Goal: Information Seeking & Learning: Learn about a topic

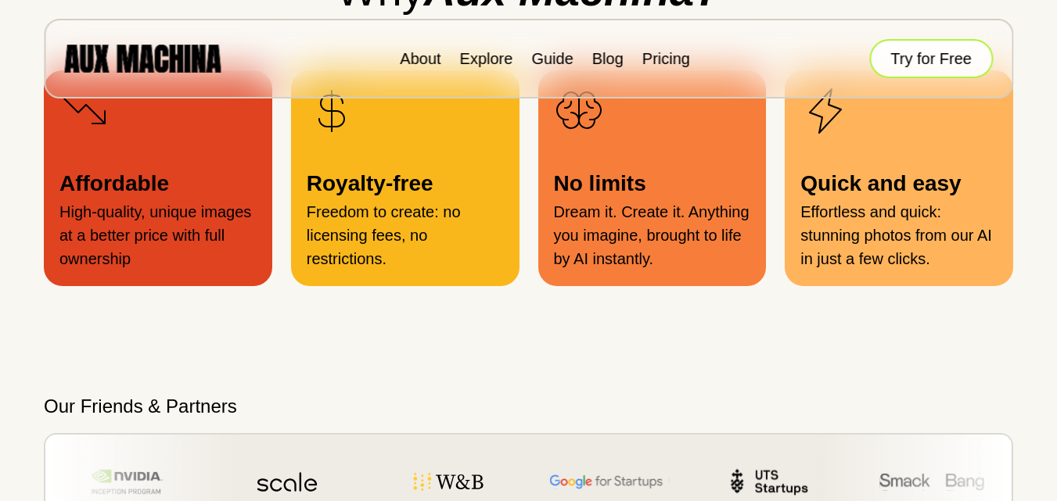
scroll to position [1408, 0]
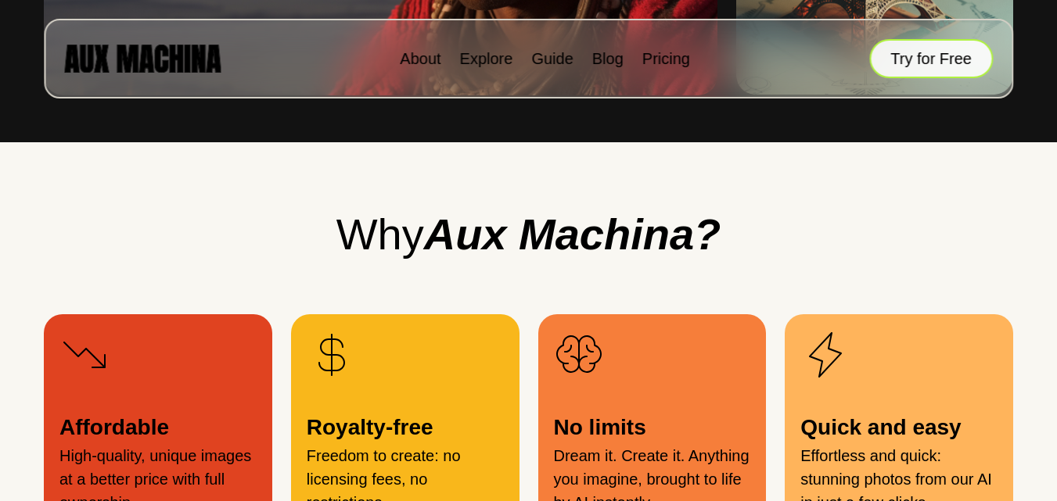
click at [914, 43] on button "Try for Free" at bounding box center [931, 58] width 124 height 39
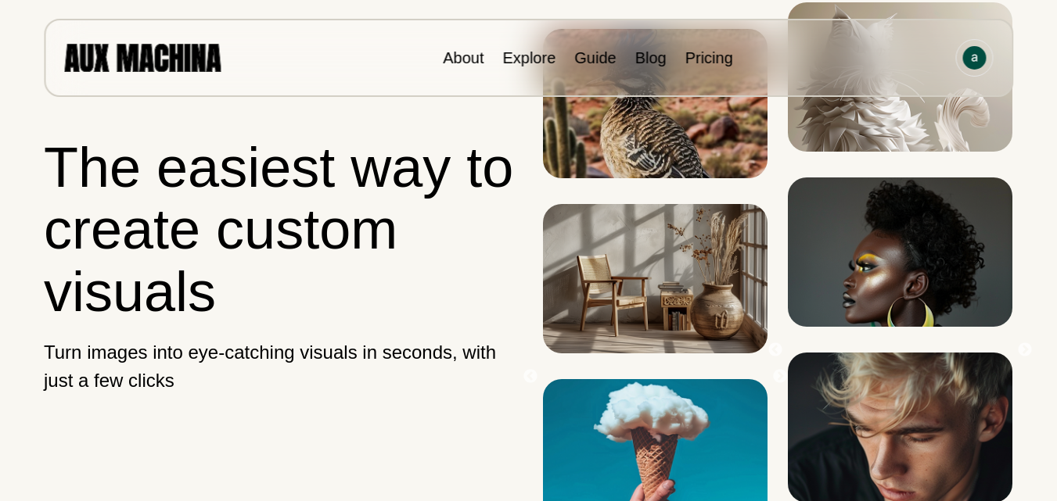
scroll to position [469, 0]
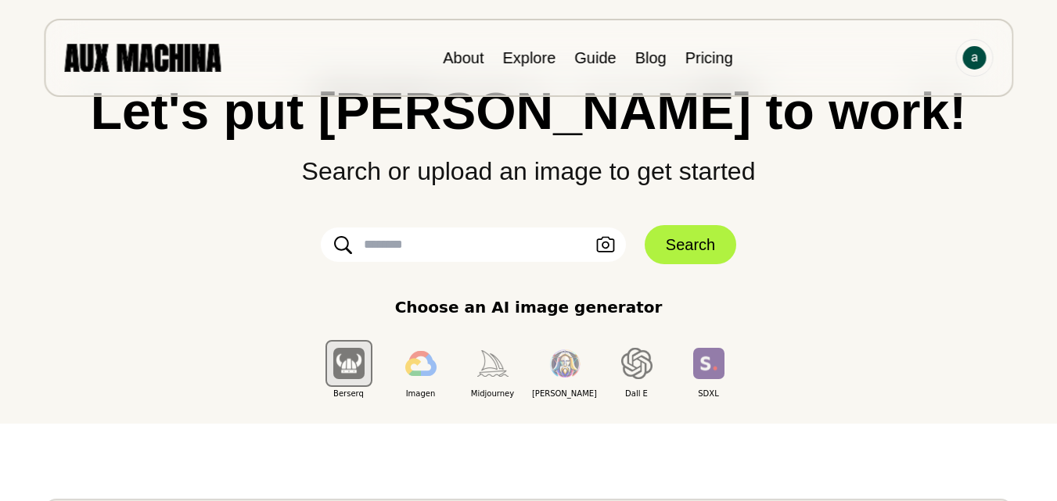
scroll to position [78, 0]
click at [444, 245] on input "text" at bounding box center [473, 244] width 305 height 34
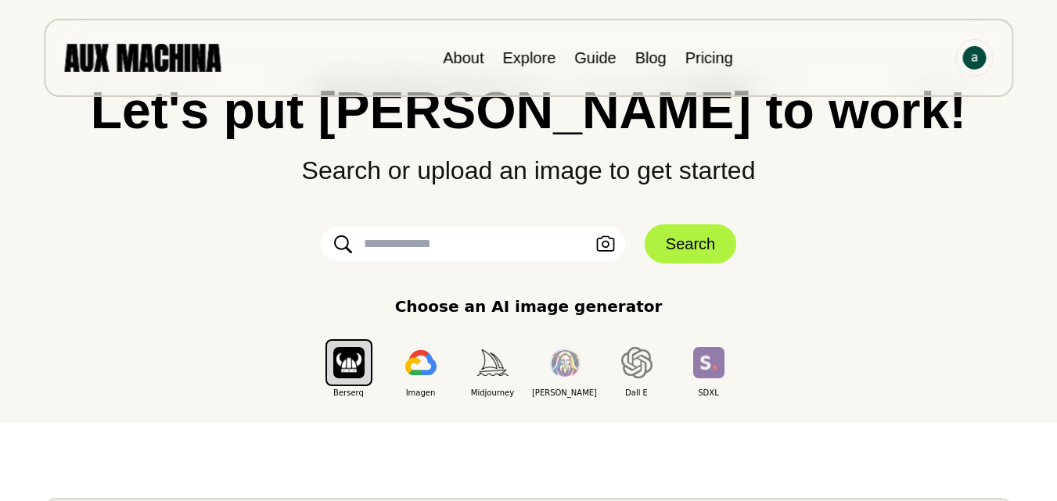
click at [444, 245] on input "text" at bounding box center [473, 244] width 305 height 34
click at [355, 358] on img "button" at bounding box center [348, 362] width 31 height 31
click at [431, 236] on input "text" at bounding box center [473, 244] width 305 height 34
click at [424, 378] on button "button" at bounding box center [420, 363] width 47 height 47
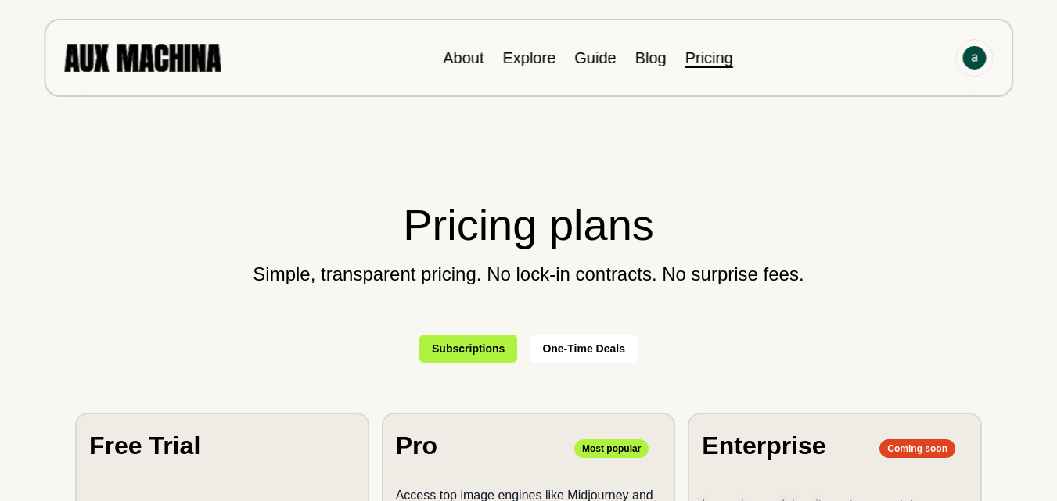
click at [422, 375] on section "Pricing plans Simple, transparent pricing. No lock-in contracts. No surprise fe…" at bounding box center [528, 499] width 994 height 733
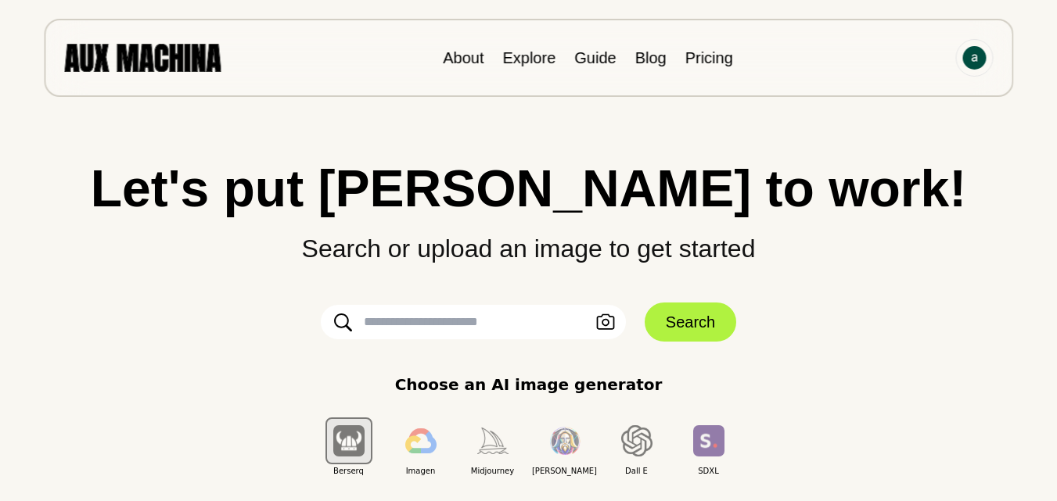
click at [455, 303] on form "Upload an Image Search" at bounding box center [528, 322] width 469 height 39
click at [976, 72] on div at bounding box center [974, 58] width 38 height 38
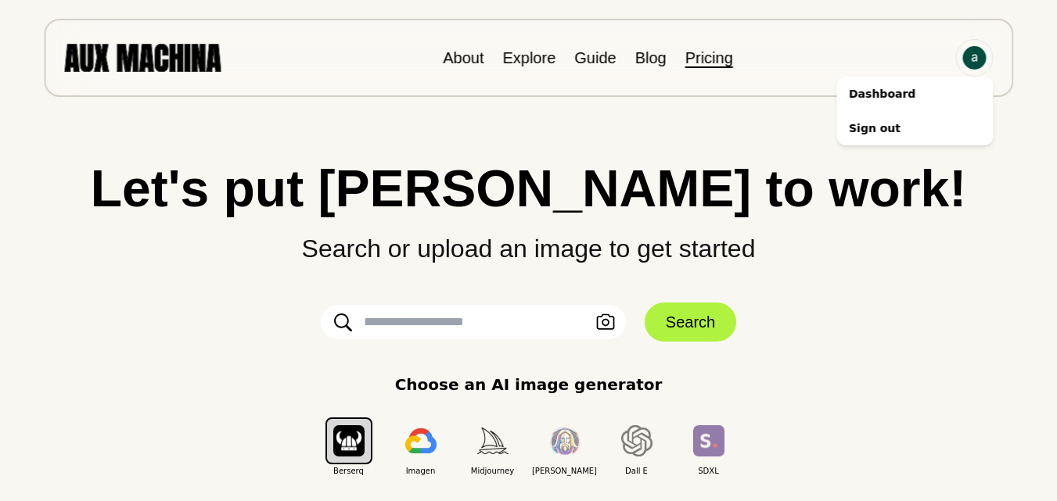
click at [702, 53] on link "Pricing" at bounding box center [709, 57] width 48 height 17
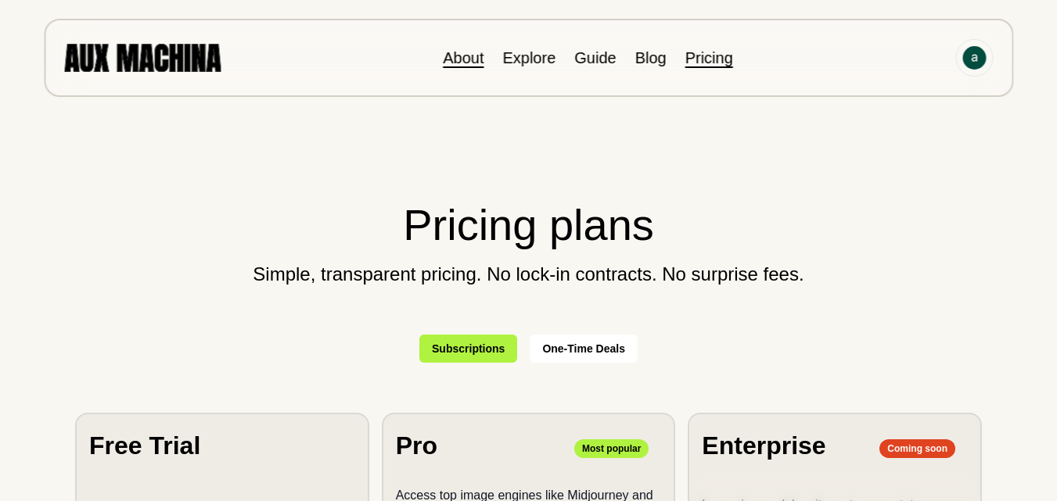
click at [458, 50] on link "About" at bounding box center [463, 57] width 41 height 17
click at [518, 63] on link "Explore" at bounding box center [528, 57] width 53 height 17
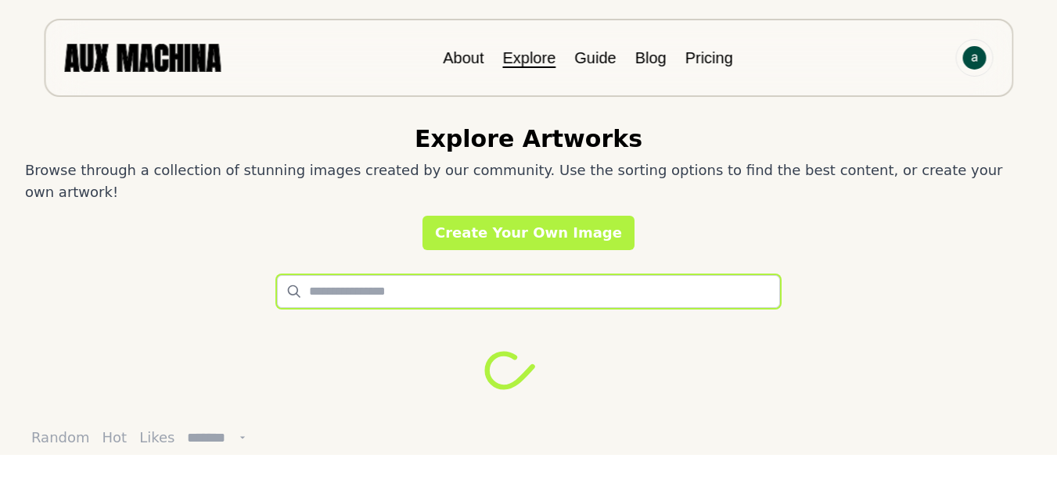
click at [376, 275] on input "text" at bounding box center [529, 291] width 504 height 33
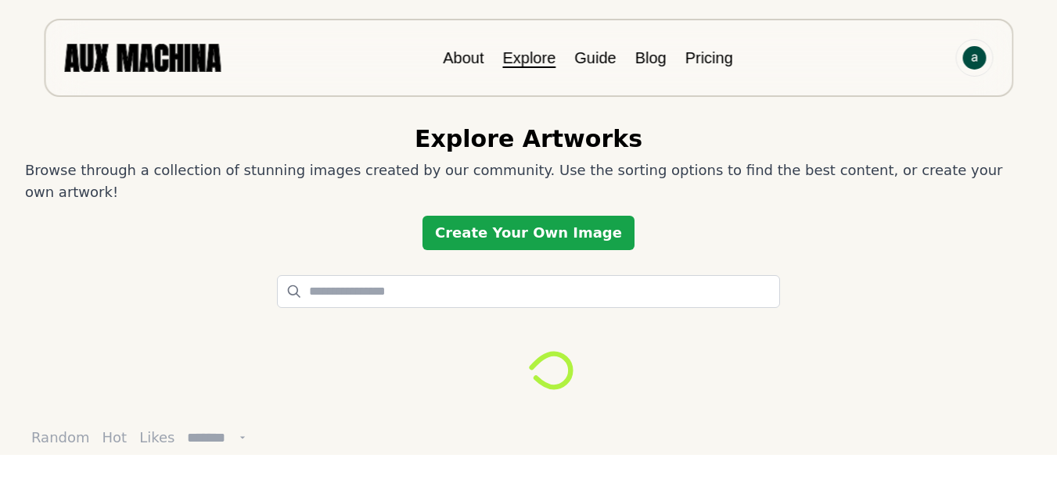
click at [507, 216] on link "Create Your Own Image" at bounding box center [528, 233] width 212 height 34
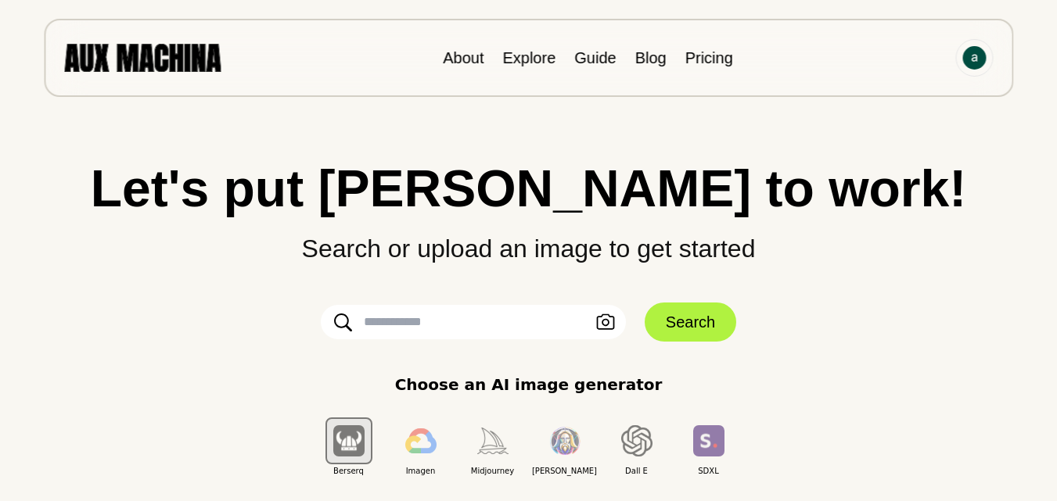
click at [434, 331] on input "text" at bounding box center [473, 322] width 305 height 34
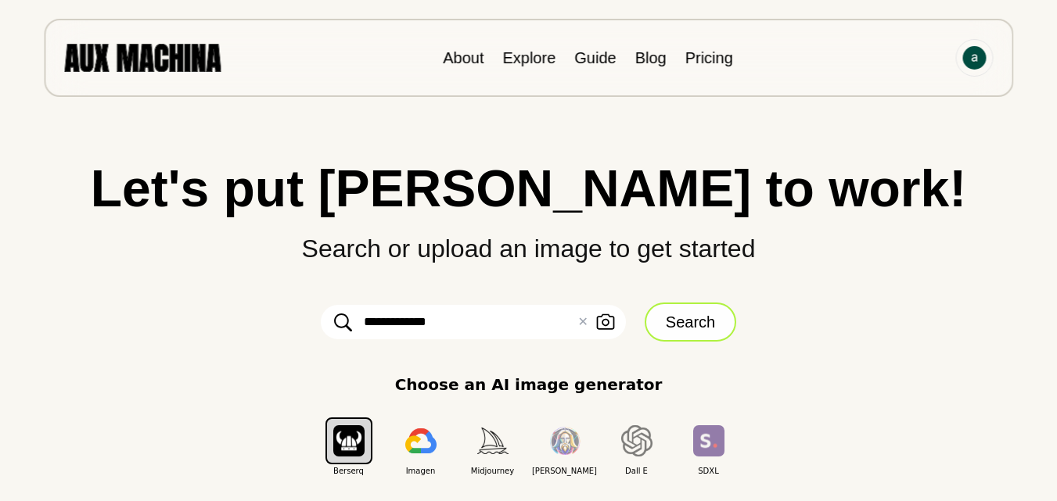
type input "**********"
click at [684, 329] on button "Search" at bounding box center [691, 322] width 92 height 39
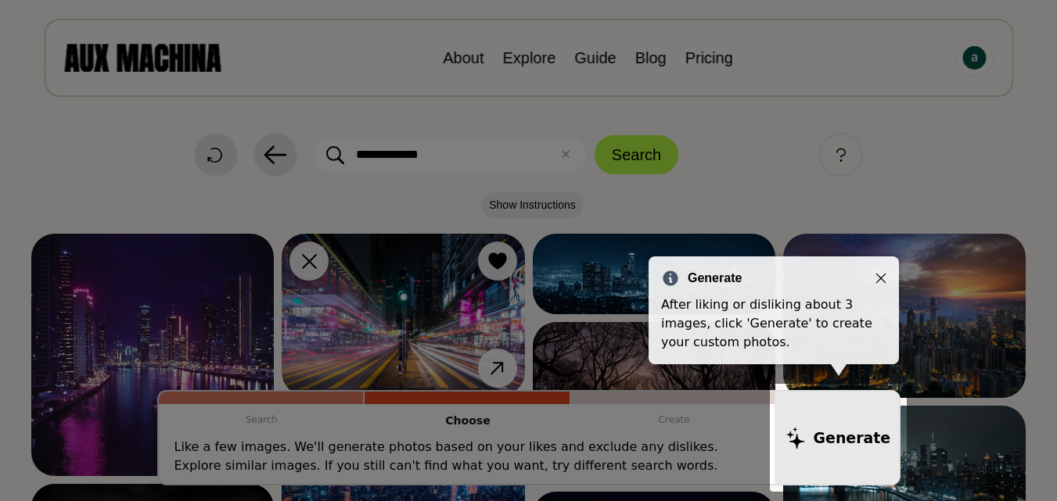
drag, startPoint x: 843, startPoint y: 456, endPoint x: 780, endPoint y: 454, distance: 63.4
click at [782, 454] on div at bounding box center [838, 438] width 137 height 108
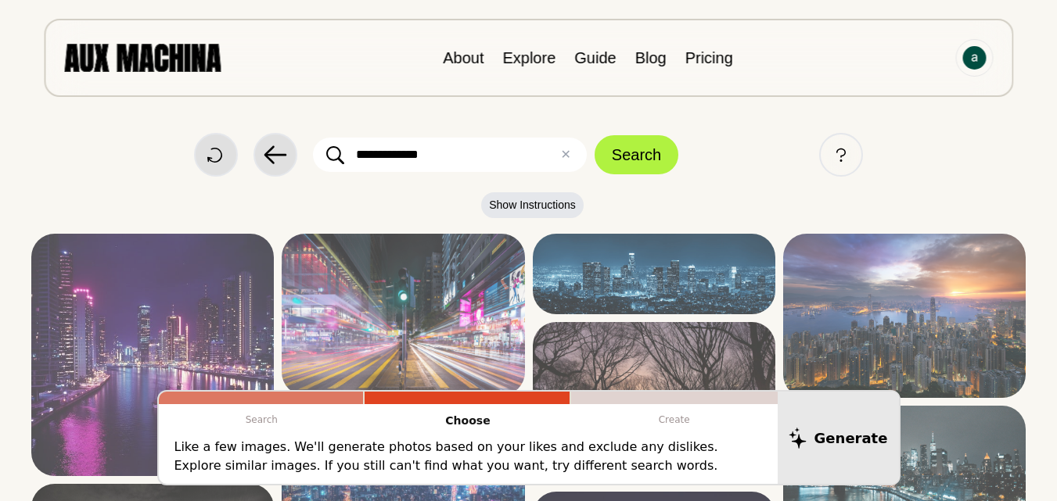
scroll to position [235, 0]
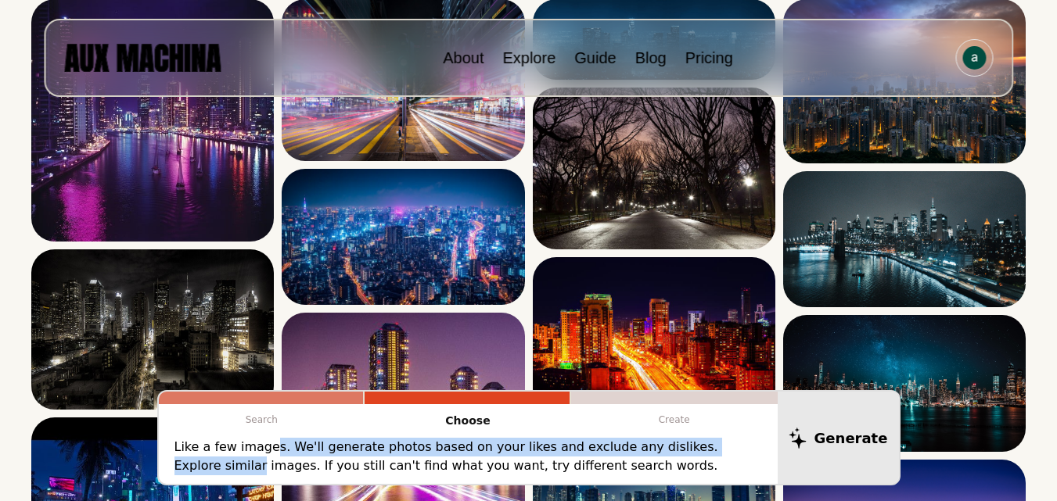
drag, startPoint x: 743, startPoint y: 444, endPoint x: 278, endPoint y: 457, distance: 465.6
click at [276, 457] on p "Like a few images. We'll generate photos based on your likes and exclude any di…" at bounding box center [467, 457] width 587 height 38
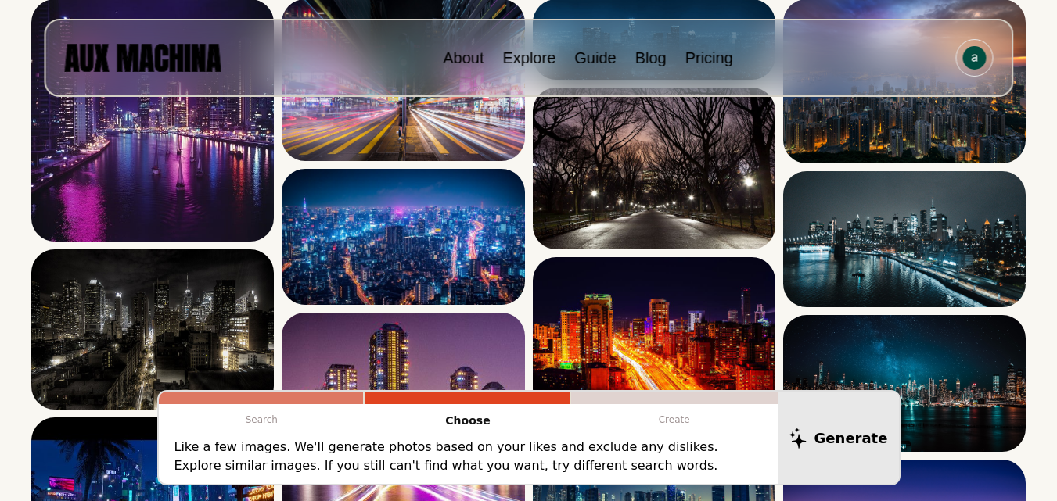
click at [670, 419] on p "Create" at bounding box center [674, 419] width 207 height 31
click at [674, 419] on p "Create" at bounding box center [674, 419] width 207 height 31
click at [674, 420] on p "Create" at bounding box center [674, 419] width 207 height 31
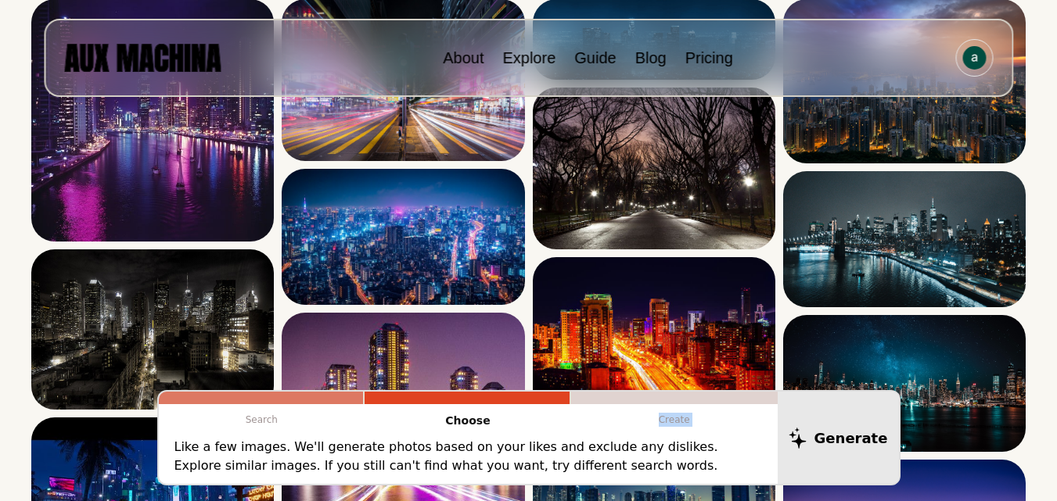
click at [692, 418] on p "Create" at bounding box center [674, 419] width 207 height 31
click at [681, 417] on p "Create" at bounding box center [674, 419] width 207 height 31
drag, startPoint x: 554, startPoint y: 392, endPoint x: 705, endPoint y: 393, distance: 151.0
click at [705, 393] on div "Search Choose Create" at bounding box center [468, 415] width 619 height 46
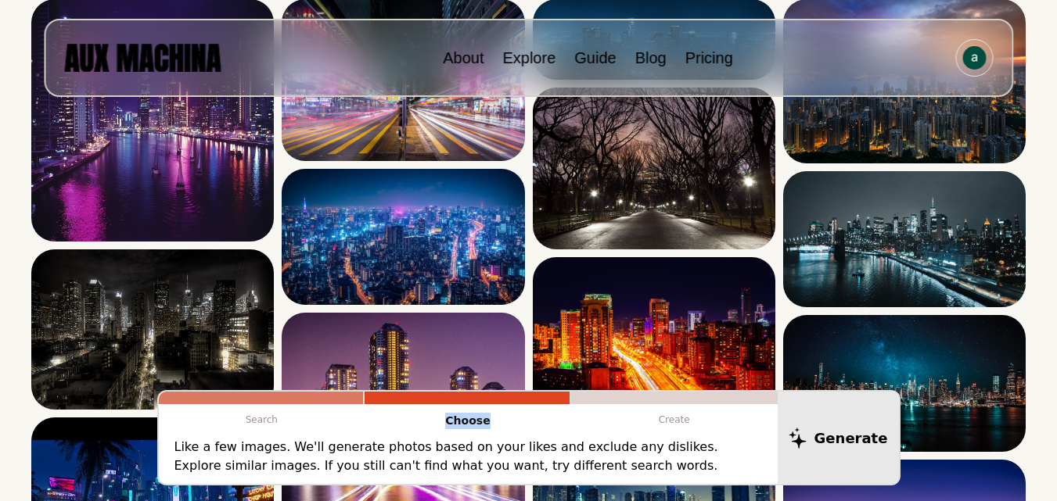
click at [695, 383] on div at bounding box center [695, 383] width 0 height 0
click at [688, 401] on div at bounding box center [674, 398] width 207 height 13
click at [308, 419] on p "Search" at bounding box center [262, 419] width 207 height 31
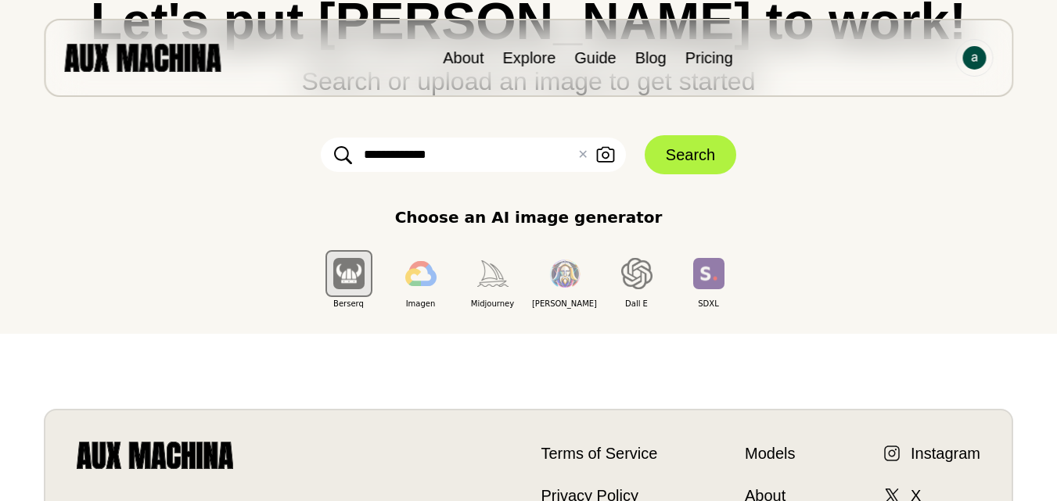
scroll to position [78, 0]
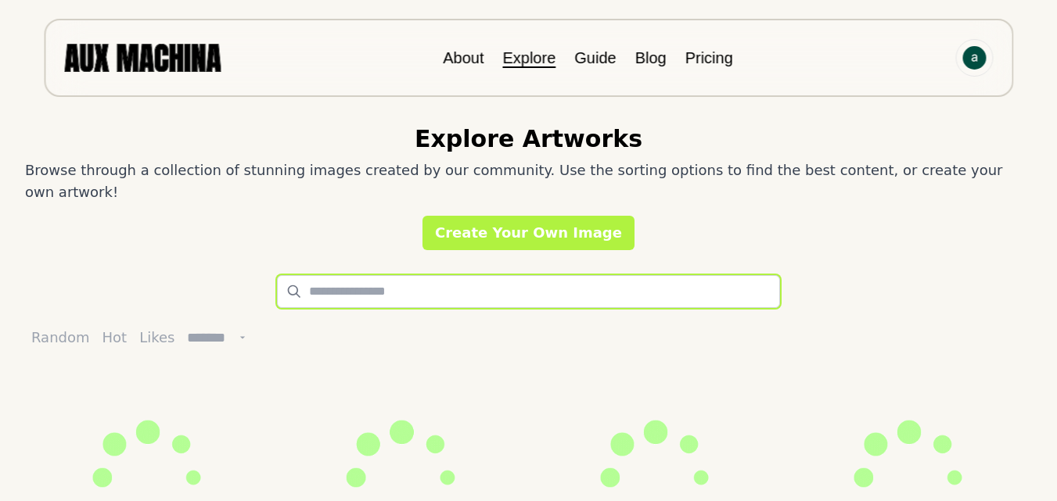
click at [368, 275] on input "text" at bounding box center [529, 291] width 504 height 33
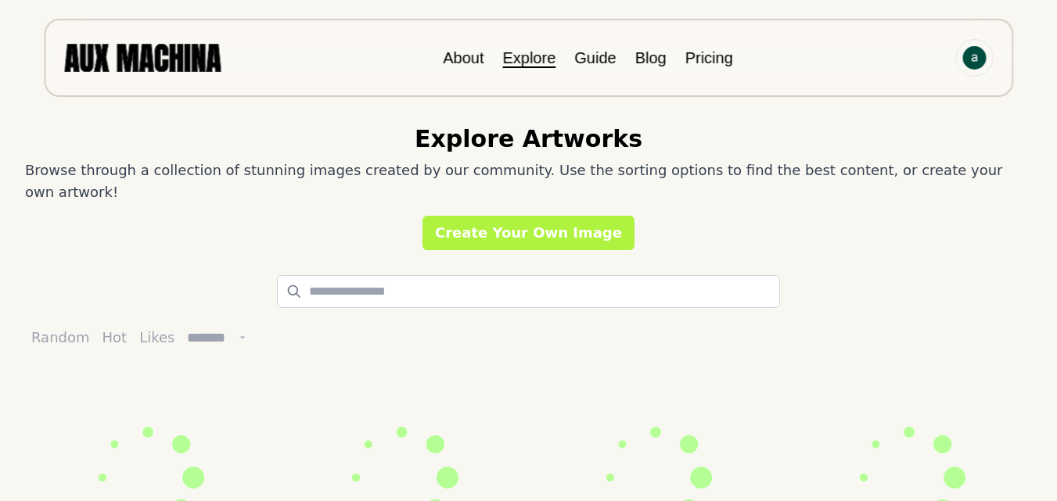
click at [477, 192] on div "Explore Artworks Browse through a collection of stunning images created by our …" at bounding box center [528, 125] width 1007 height 250
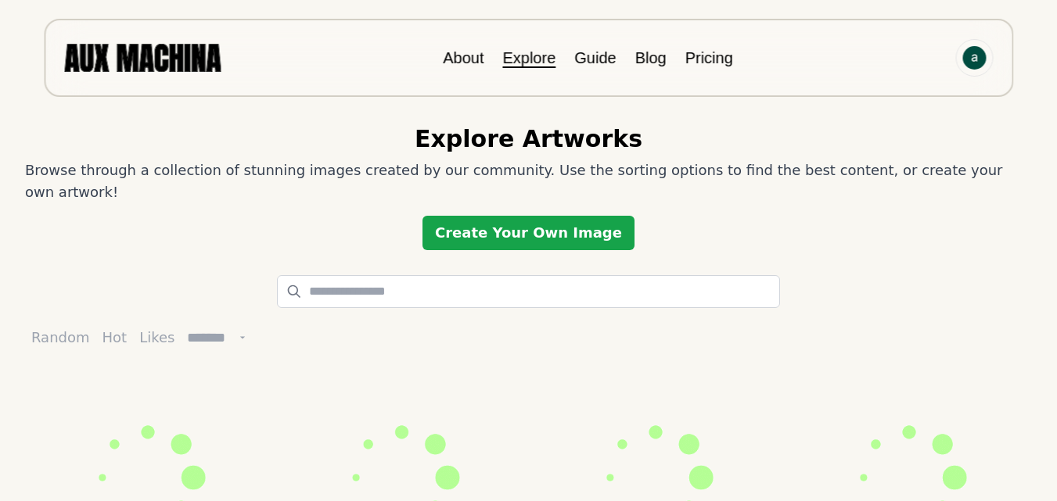
click at [499, 216] on link "Create Your Own Image" at bounding box center [528, 233] width 212 height 34
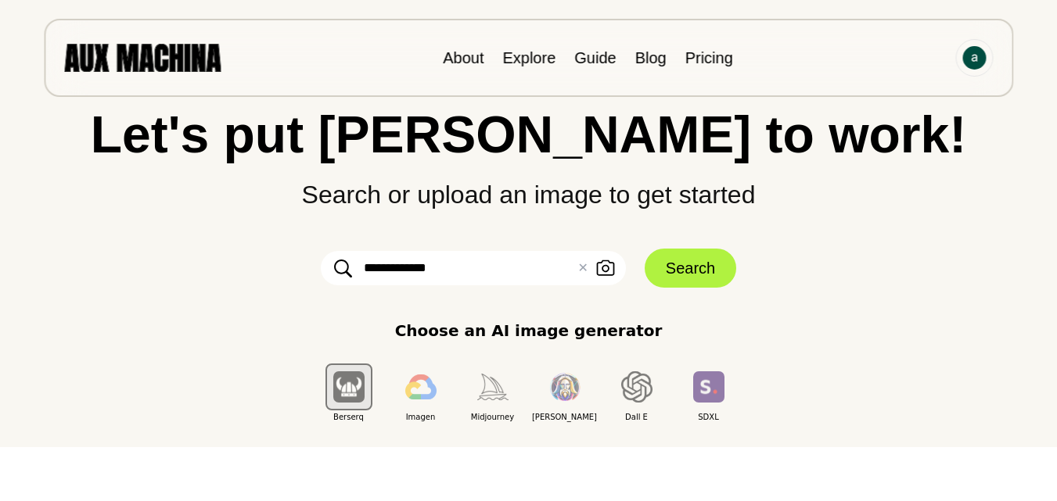
scroll to position [78, 0]
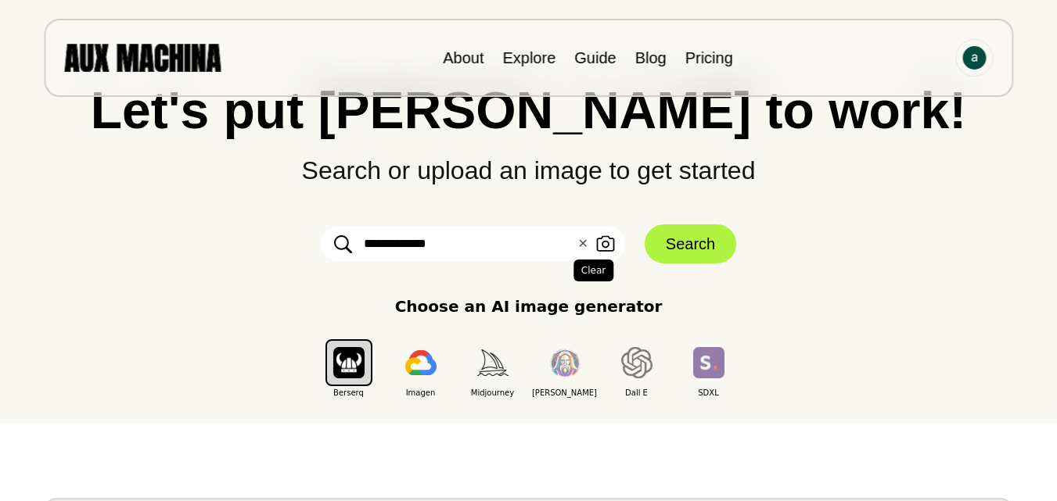
click at [587, 243] on div "**********" at bounding box center [473, 244] width 305 height 34
click at [577, 246] on input "**********" at bounding box center [473, 244] width 305 height 34
click at [585, 244] on button "✕ Clear" at bounding box center [582, 244] width 10 height 19
click at [559, 243] on input "text" at bounding box center [473, 244] width 305 height 34
click at [492, 245] on input "text" at bounding box center [473, 244] width 305 height 34
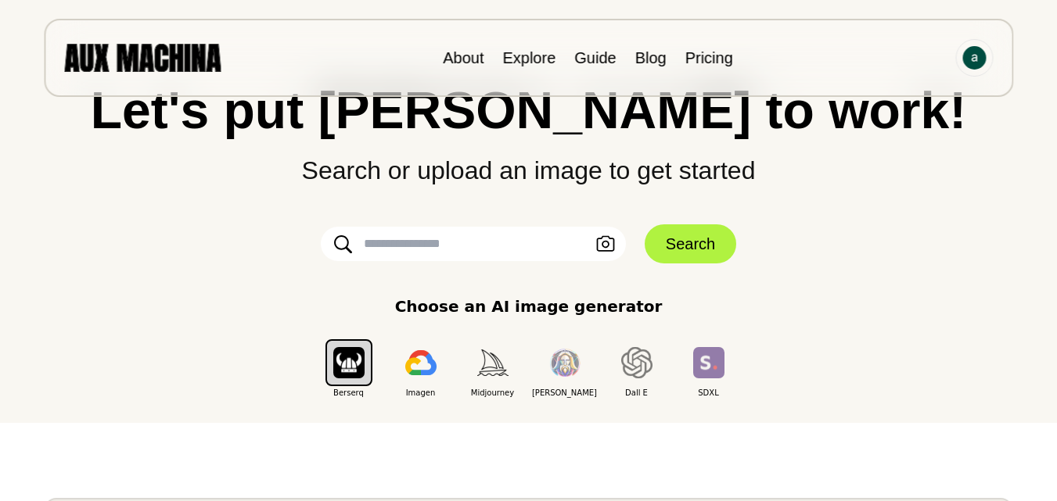
click at [654, 367] on E "button" at bounding box center [636, 363] width 47 height 47
click at [648, 365] on img "button" at bounding box center [636, 362] width 31 height 31
click at [574, 374] on img "button" at bounding box center [564, 363] width 31 height 29
click at [426, 368] on img "button" at bounding box center [420, 362] width 31 height 25
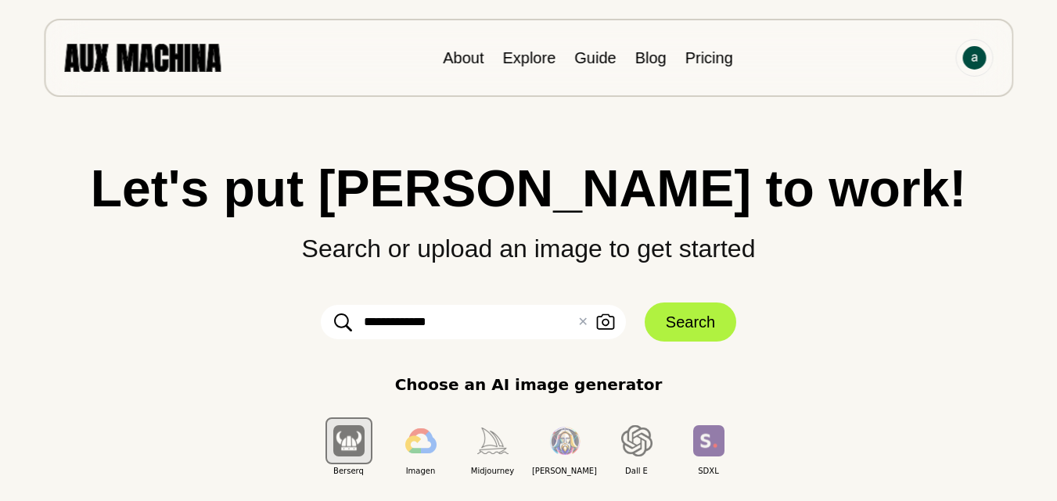
click at [433, 322] on input "**********" at bounding box center [473, 322] width 305 height 34
click at [581, 329] on button "✕ Clear" at bounding box center [582, 322] width 10 height 19
click at [559, 315] on input "text" at bounding box center [473, 322] width 305 height 34
type input "*"
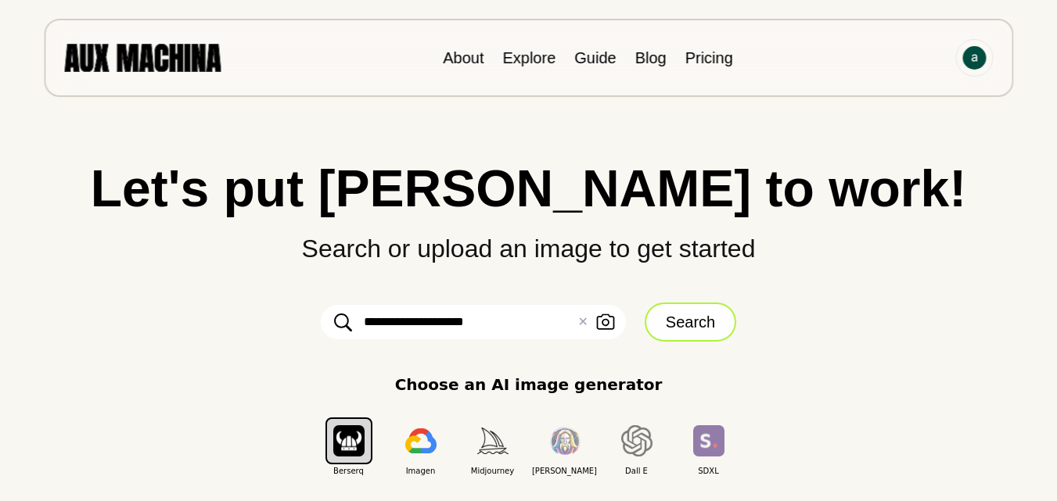
type input "**********"
click at [695, 318] on button "Search" at bounding box center [691, 322] width 92 height 39
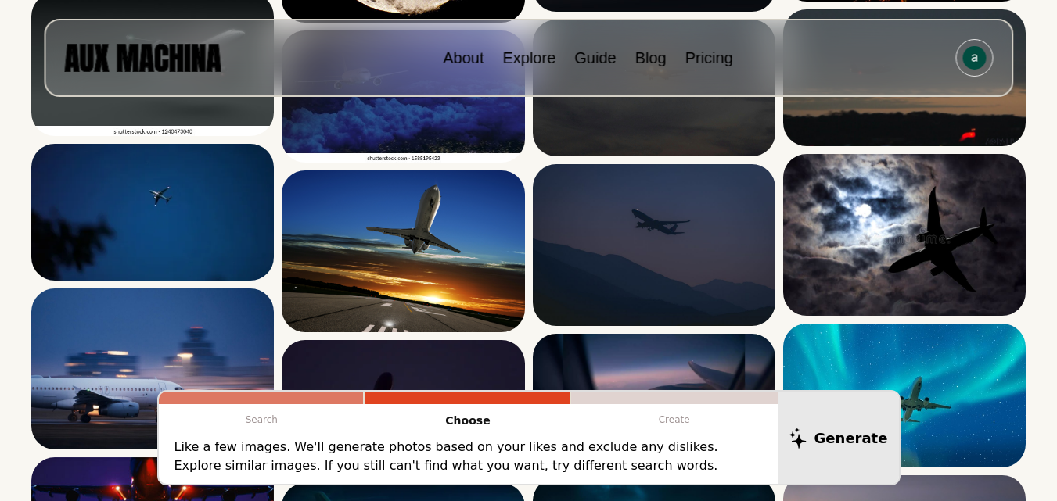
scroll to position [469, 0]
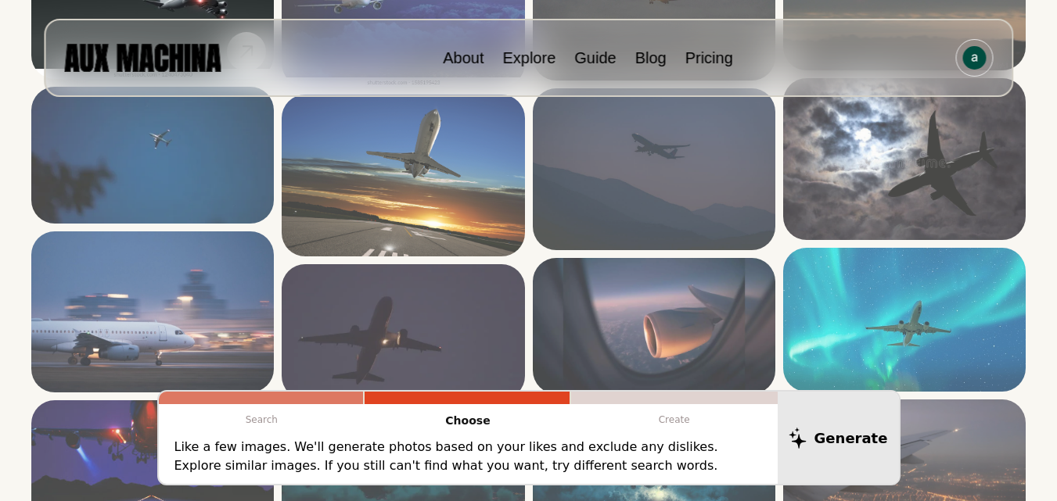
click at [176, 80] on img at bounding box center [152, 8] width 243 height 144
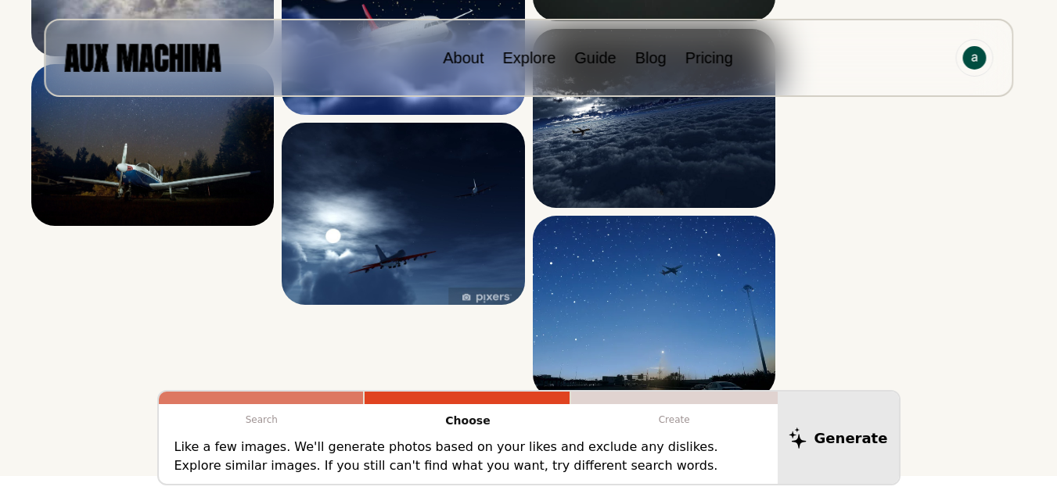
scroll to position [0, 0]
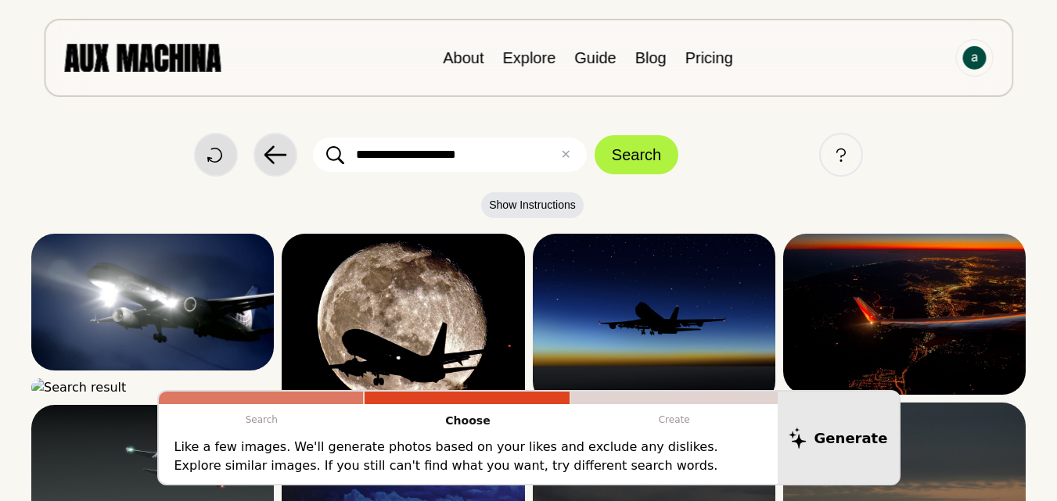
click at [569, 153] on button "✕ Clear" at bounding box center [565, 155] width 10 height 19
click at [529, 157] on input "text" at bounding box center [450, 155] width 274 height 34
click at [470, 149] on input "text" at bounding box center [450, 155] width 274 height 34
type input "**********"
click at [674, 164] on button "Search" at bounding box center [637, 154] width 84 height 39
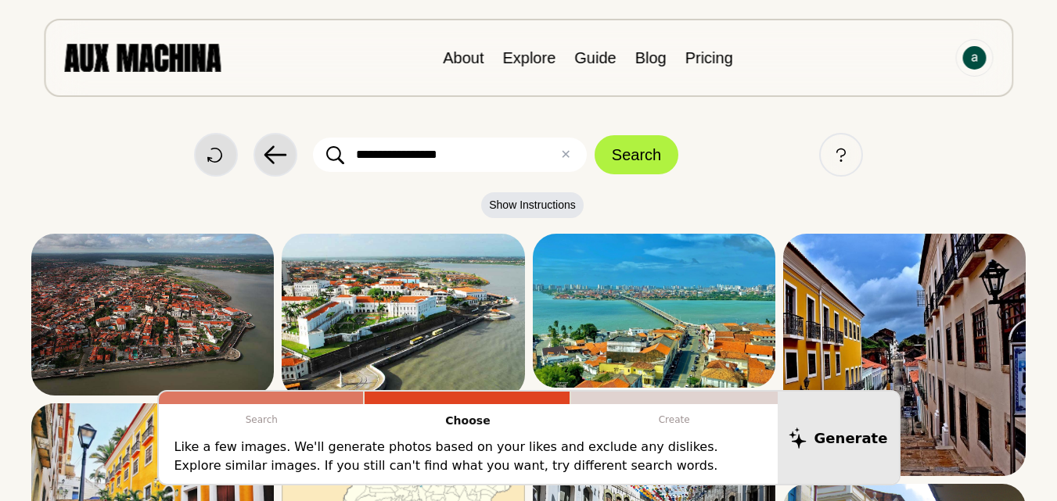
click at [171, 50] on img at bounding box center [142, 57] width 156 height 27
click at [171, 52] on img at bounding box center [142, 57] width 156 height 27
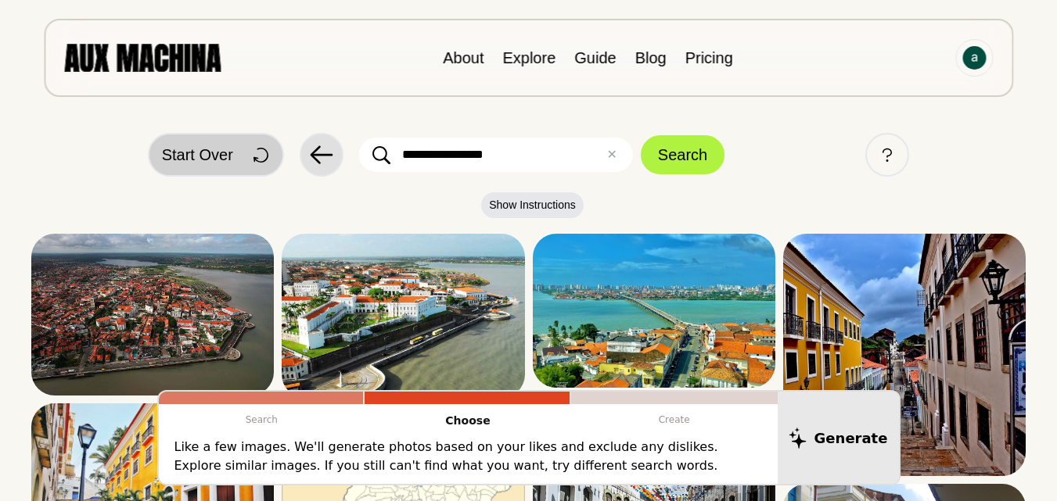
click at [228, 159] on span "Start Over" at bounding box center [197, 154] width 71 height 23
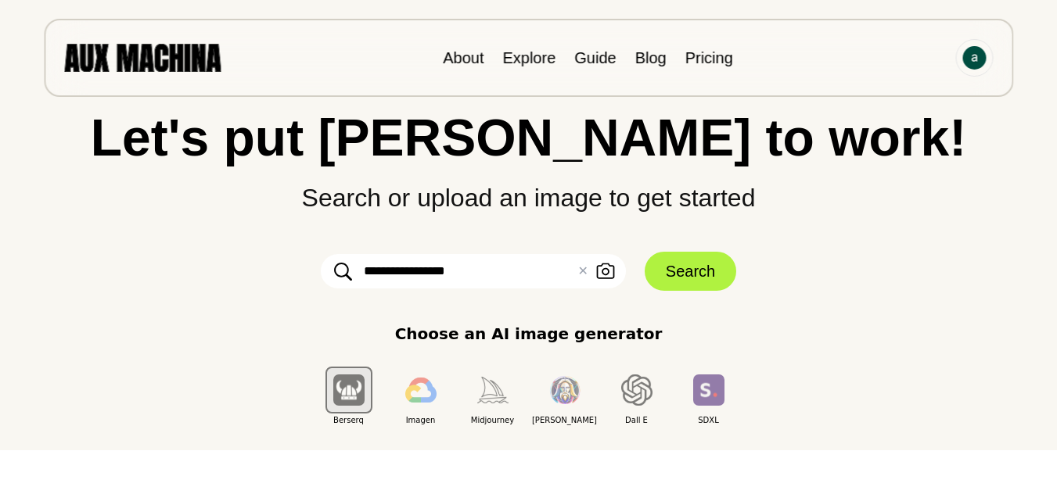
scroll to position [78, 0]
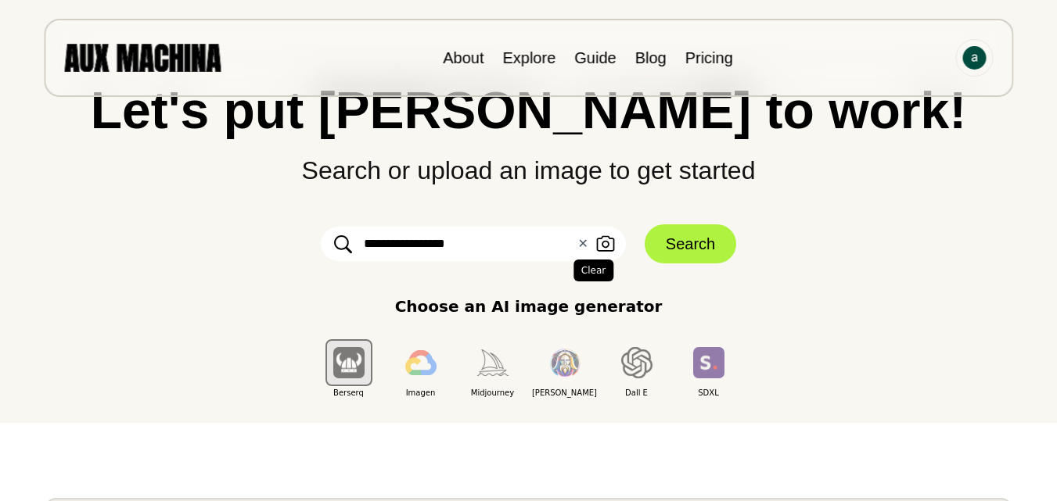
click at [584, 248] on button "✕ Clear" at bounding box center [582, 244] width 10 height 19
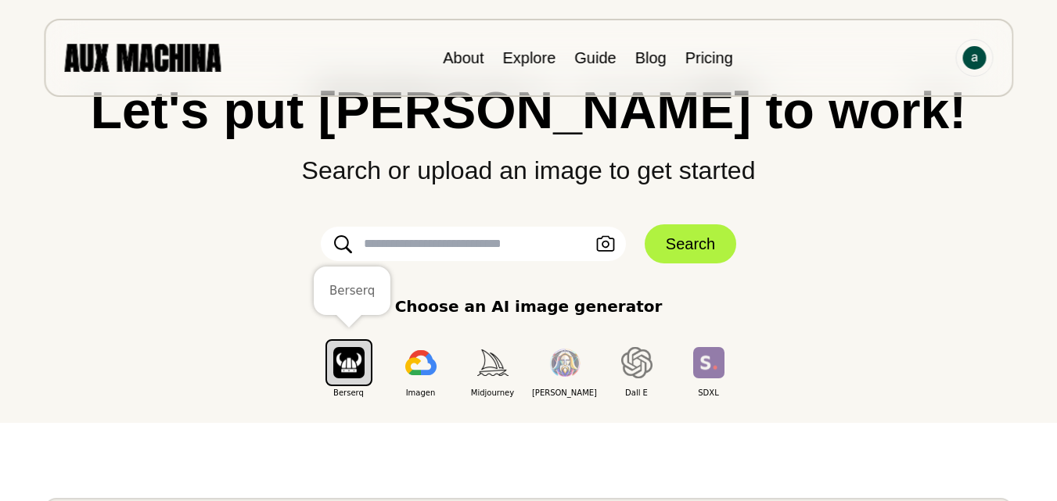
click at [357, 372] on img "button" at bounding box center [348, 362] width 31 height 31
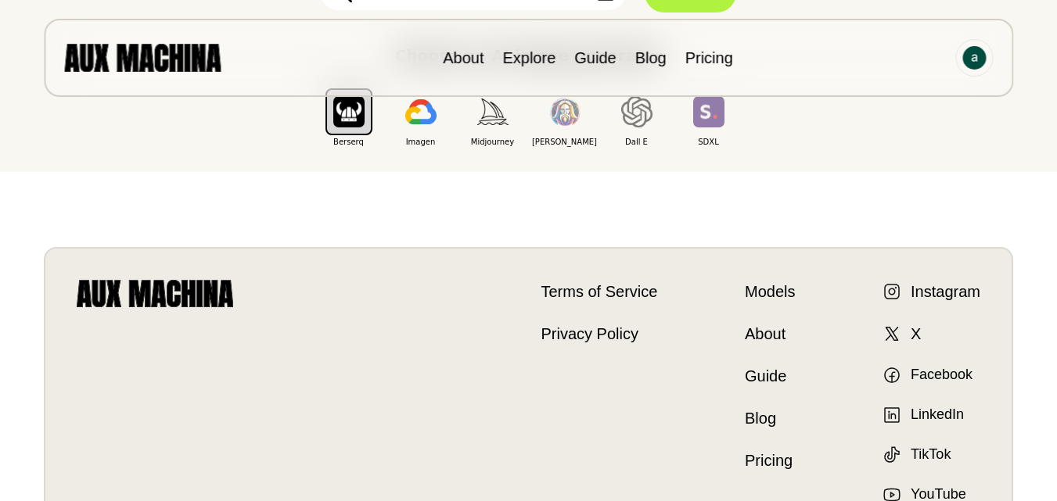
scroll to position [308, 0]
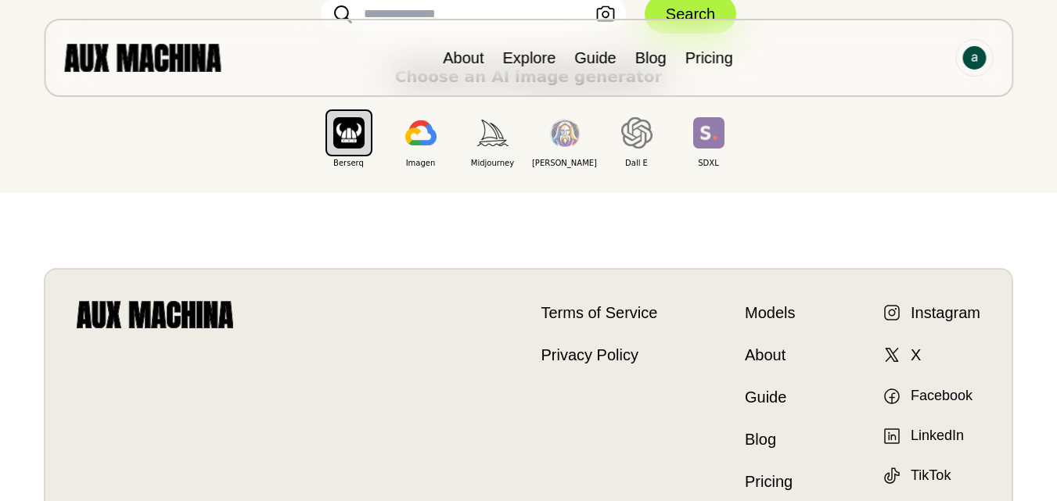
click at [444, 137] on div "Imagen" at bounding box center [421, 133] width 72 height 72
click at [430, 139] on img "button" at bounding box center [420, 132] width 31 height 25
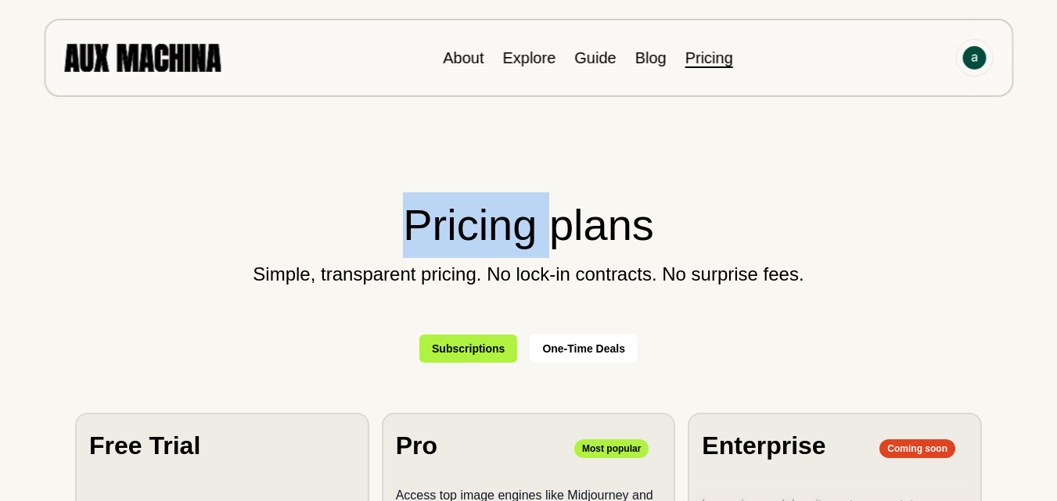
click at [430, 139] on section "Pricing plans Simple, transparent pricing. No lock-in contracts. No surprise fe…" at bounding box center [528, 499] width 994 height 733
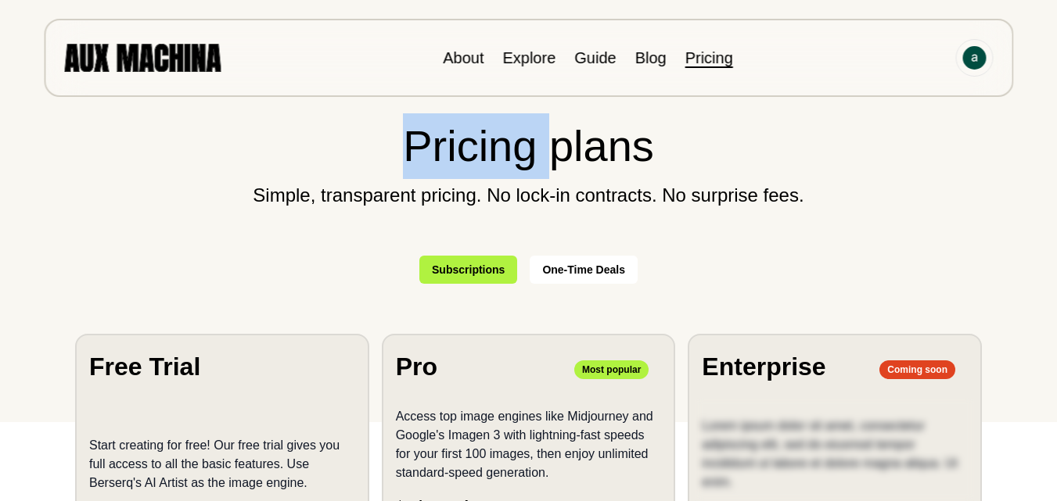
scroll to position [78, 0]
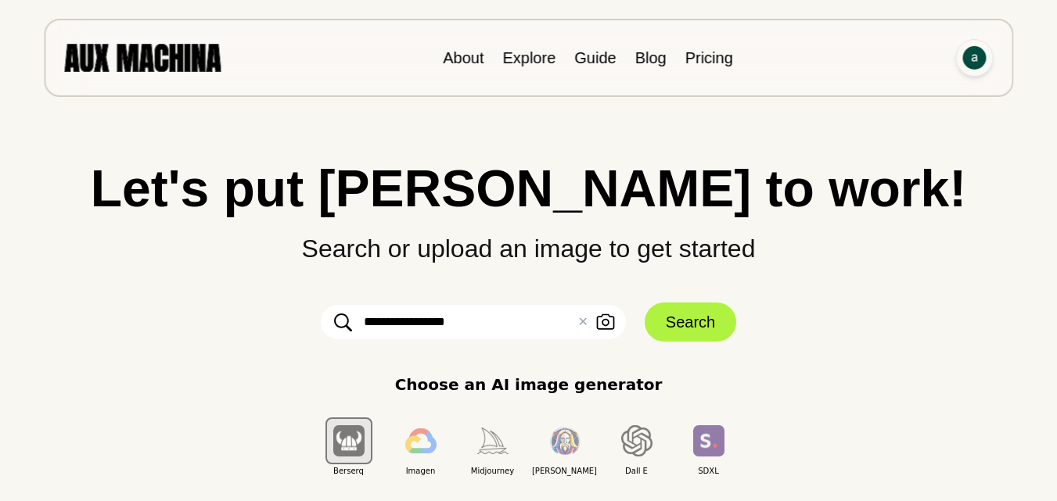
click at [969, 41] on div at bounding box center [974, 58] width 38 height 38
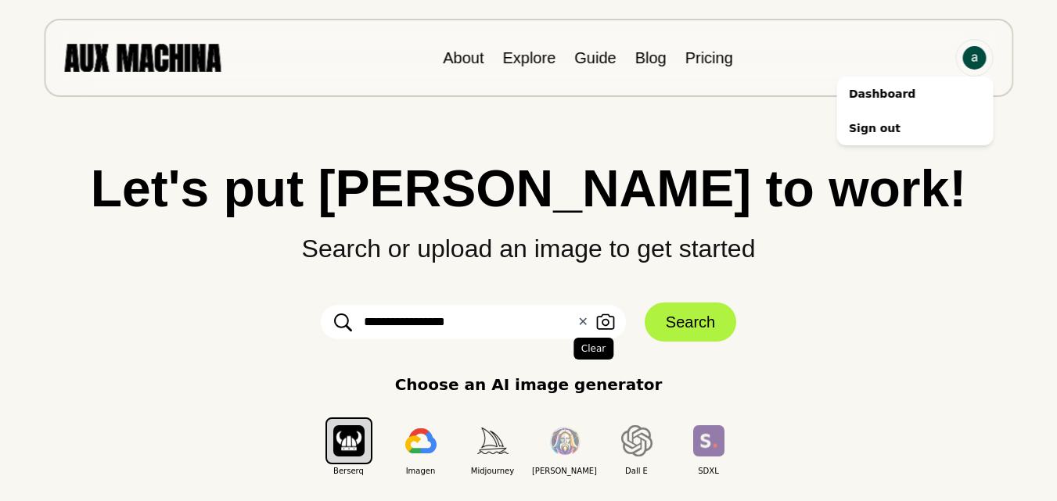
click at [584, 331] on button "✕ Clear" at bounding box center [582, 322] width 10 height 19
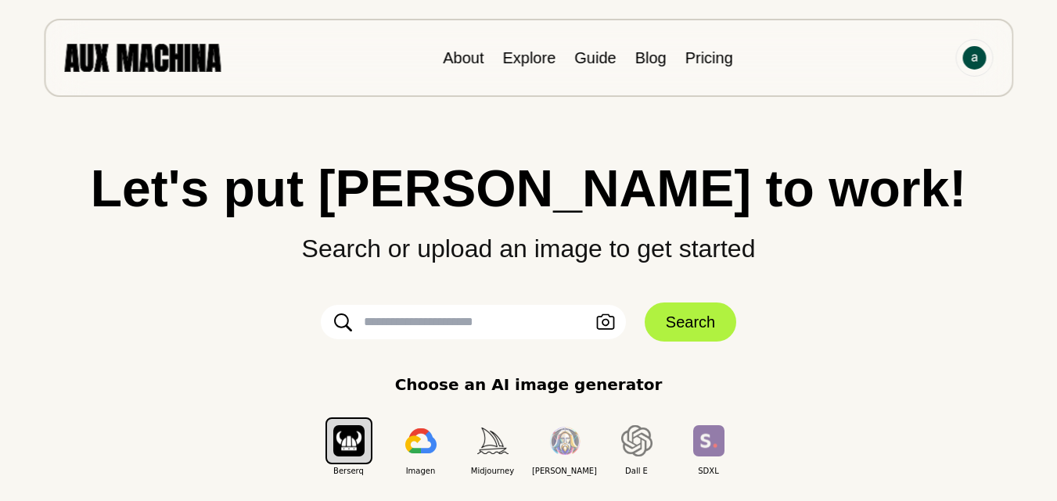
click at [571, 325] on input "text" at bounding box center [473, 322] width 305 height 34
click at [493, 329] on input "text" at bounding box center [473, 322] width 305 height 34
click at [418, 329] on input "text" at bounding box center [473, 322] width 305 height 34
paste input "**********"
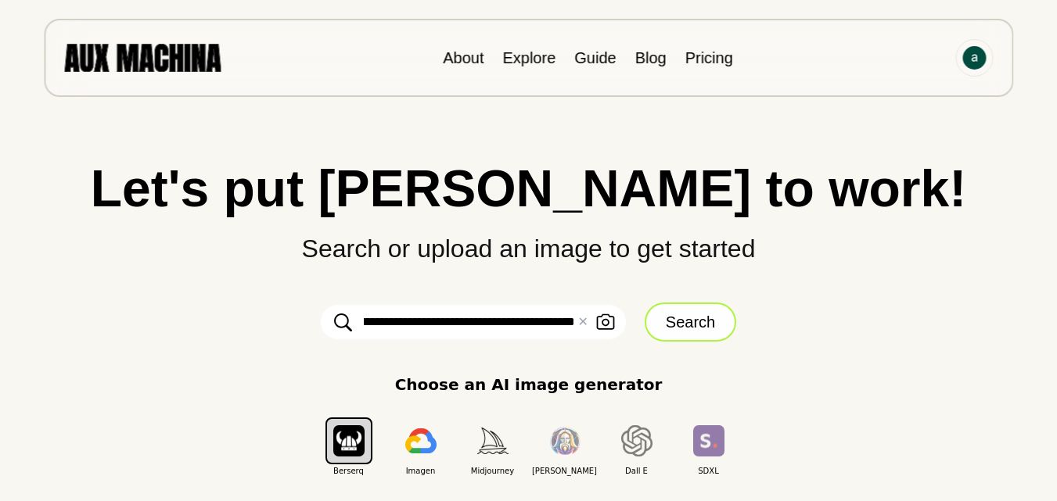
type input "**********"
click at [670, 329] on button "Search" at bounding box center [691, 322] width 92 height 39
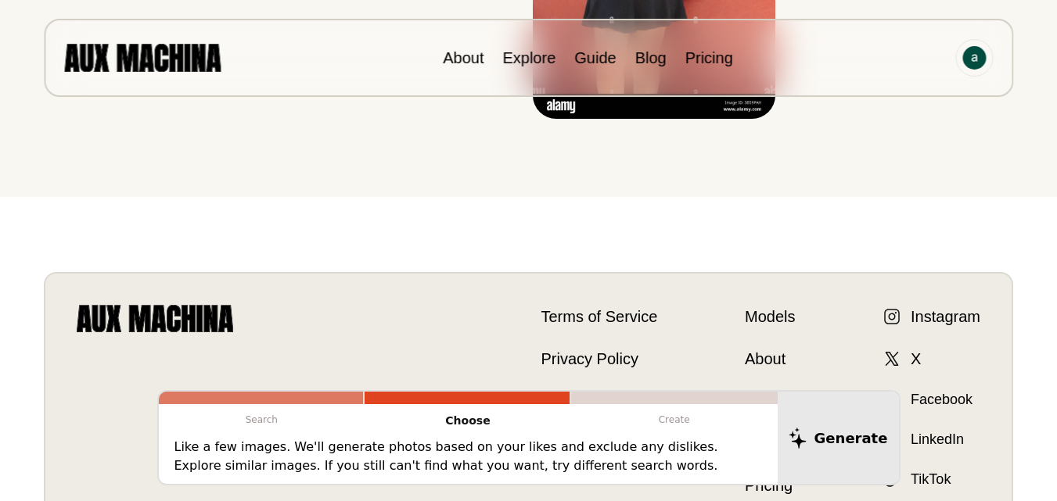
scroll to position [0, 0]
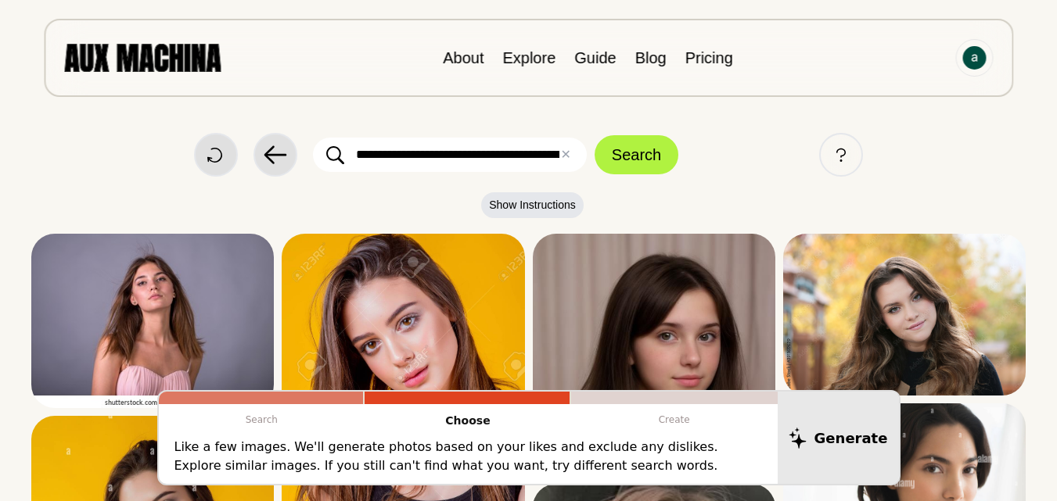
click at [561, 163] on button "✕ Clear" at bounding box center [565, 155] width 10 height 19
click at [546, 198] on button "Show Instructions" at bounding box center [532, 205] width 102 height 26
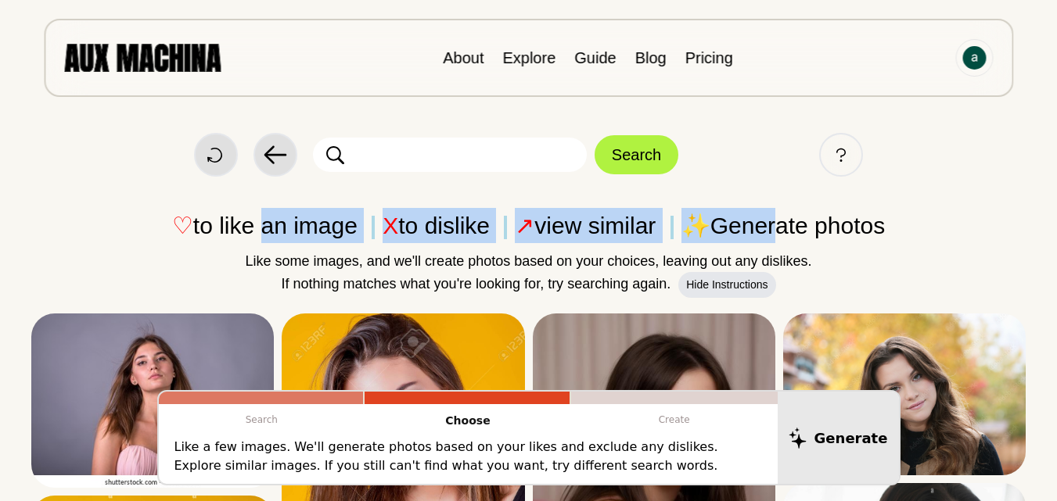
drag, startPoint x: 243, startPoint y: 233, endPoint x: 781, endPoint y: 234, distance: 538.2
click at [781, 234] on p "♡ to like an image X to dislike ↗ view similar ✨ Generate photos" at bounding box center [528, 225] width 994 height 35
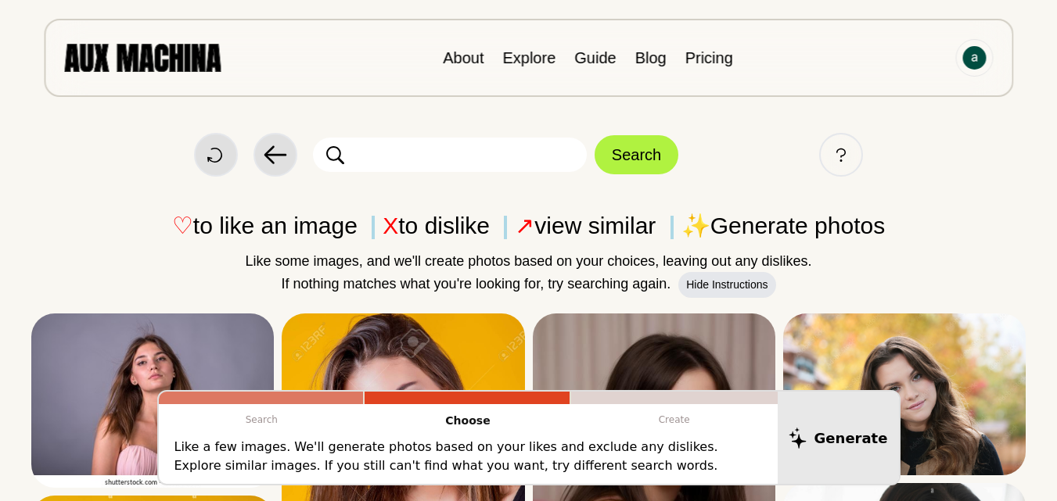
click at [856, 230] on p "♡ to like an image X to dislike ↗ view similar ✨ Generate photos" at bounding box center [528, 225] width 994 height 35
click at [729, 231] on p "♡ to like an image X to dislike ↗ view similar ✨ Generate photos" at bounding box center [528, 225] width 994 height 35
click at [728, 231] on p "♡ to like an image X to dislike ↗ view similar ✨ Generate photos" at bounding box center [528, 225] width 994 height 35
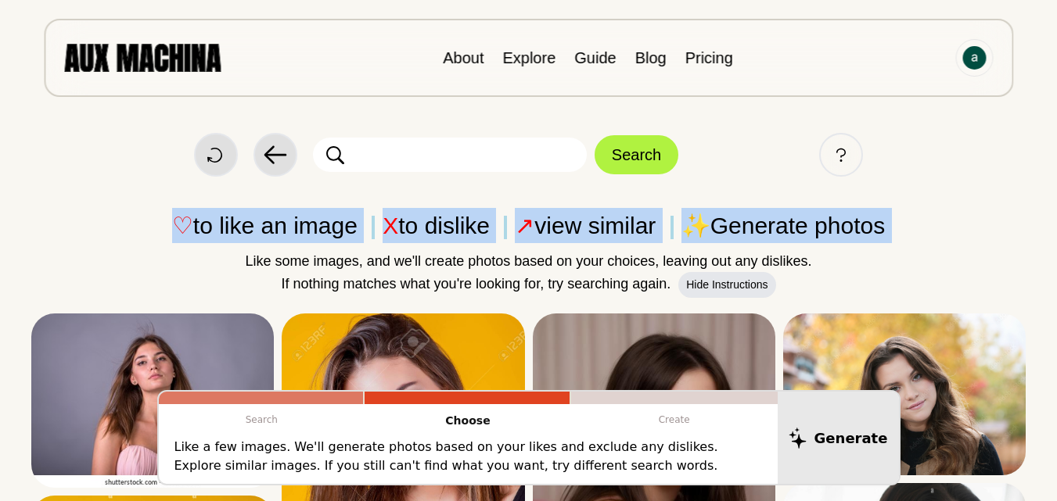
click at [728, 231] on p "♡ to like an image X to dislike ↗ view similar ✨ Generate photos" at bounding box center [528, 225] width 994 height 35
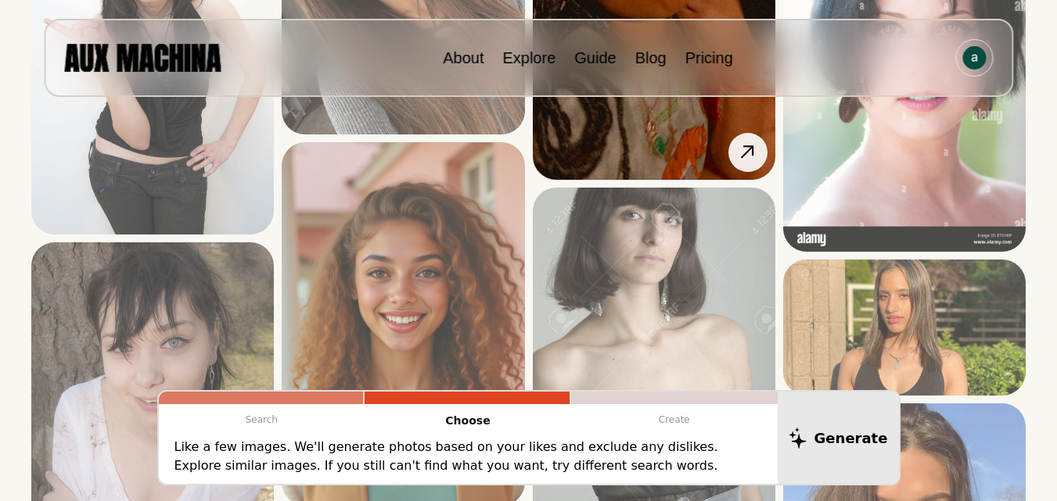
scroll to position [1721, 0]
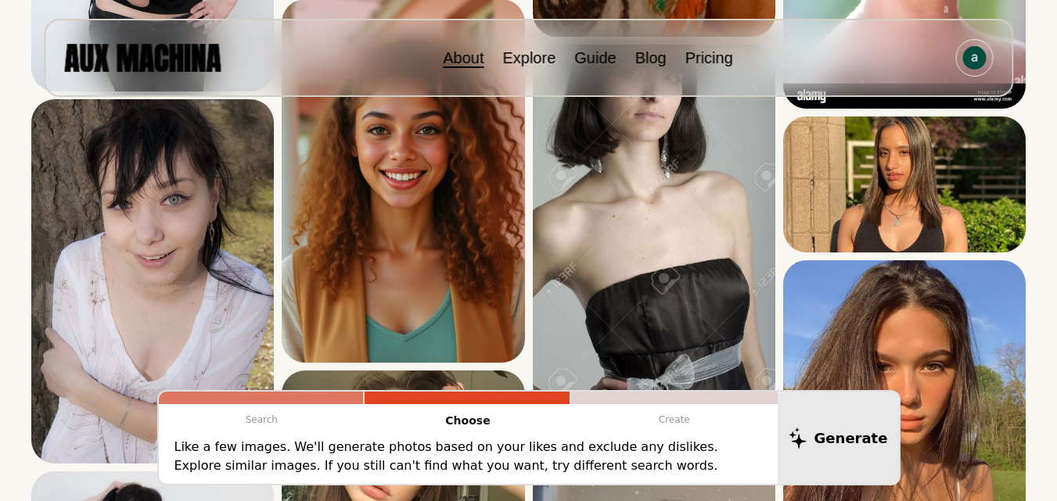
click at [461, 58] on link "About" at bounding box center [463, 57] width 41 height 17
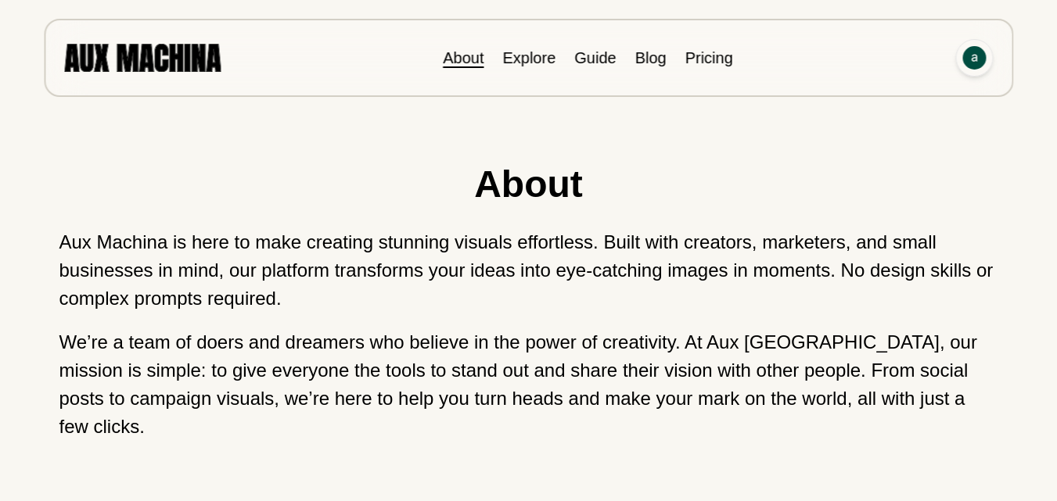
click at [980, 56] on img at bounding box center [973, 57] width 23 height 23
click at [923, 131] on li "Sign out" at bounding box center [914, 128] width 156 height 34
